Goal: Find specific page/section: Find specific page/section

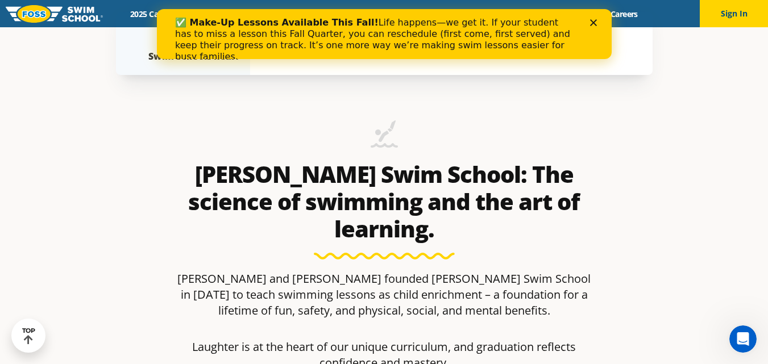
scroll to position [398, 0]
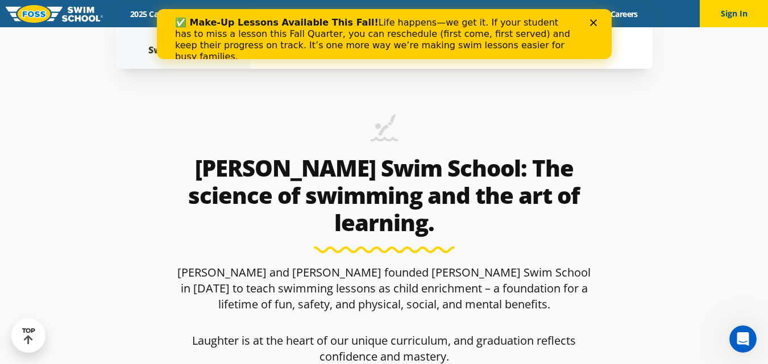
click at [596, 23] on div "Close" at bounding box center [594, 22] width 11 height 7
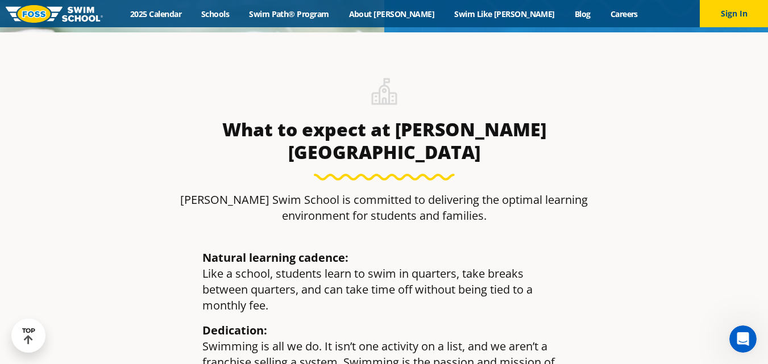
scroll to position [1193, 0]
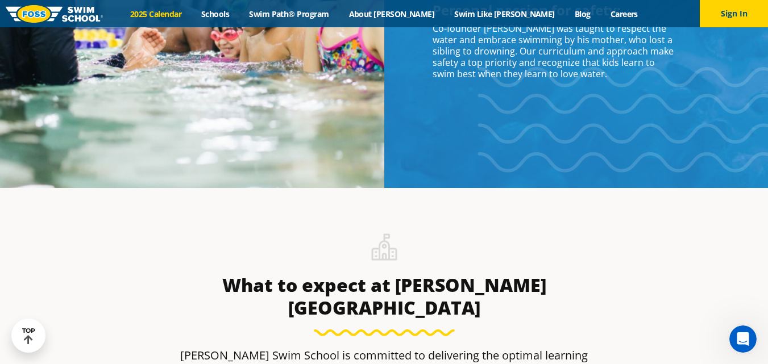
click at [188, 16] on link "2025 Calendar" at bounding box center [155, 14] width 71 height 11
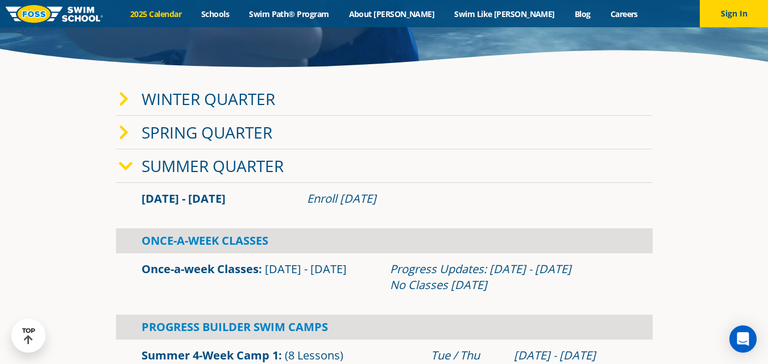
scroll to position [114, 0]
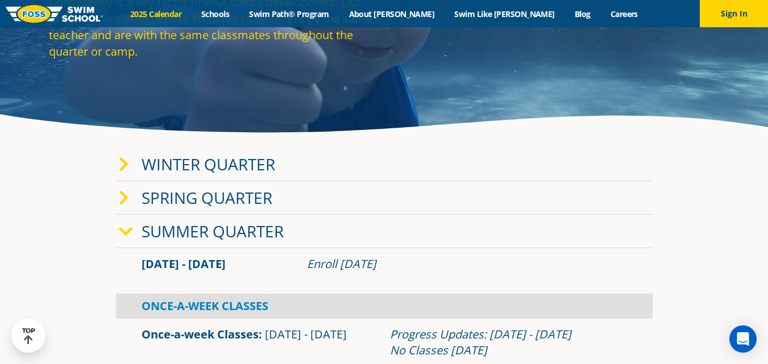
click at [122, 231] on icon at bounding box center [126, 232] width 14 height 16
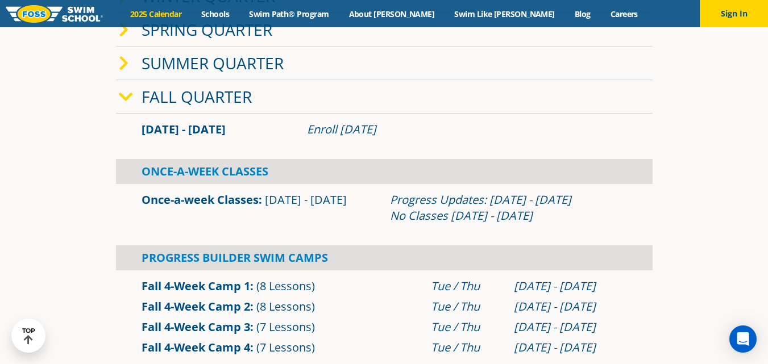
scroll to position [284, 0]
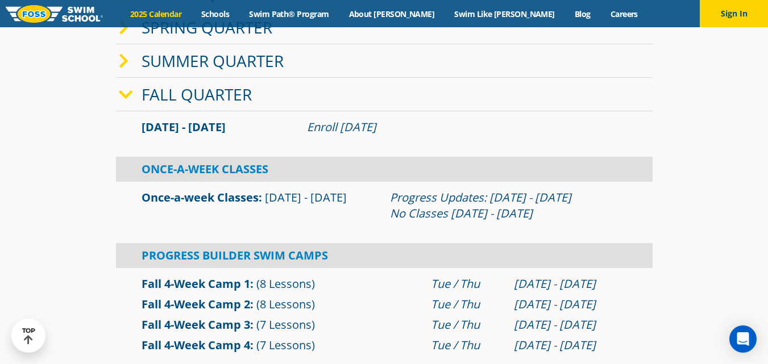
click at [170, 198] on link "Once-a-week Classes" at bounding box center [199, 197] width 117 height 15
